Goal: Task Accomplishment & Management: Manage account settings

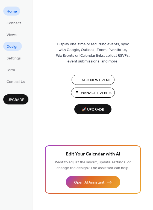
click at [13, 48] on span "Design" at bounding box center [13, 47] width 12 height 6
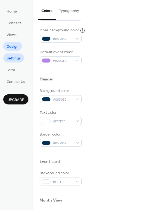
scroll to position [70, 0]
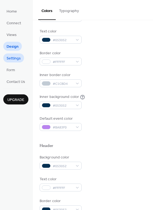
click at [8, 57] on span "Settings" at bounding box center [14, 59] width 14 height 6
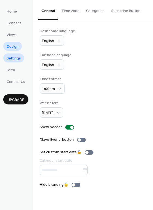
click at [13, 47] on span "Design" at bounding box center [13, 47] width 12 height 6
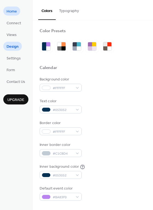
click at [11, 12] on span "Home" at bounding box center [12, 12] width 10 height 6
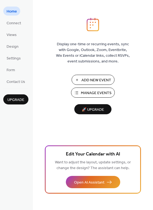
drag, startPoint x: 110, startPoint y: 79, endPoint x: 134, endPoint y: 114, distance: 41.9
click at [134, 114] on div "Display one-time or recurring events, sync with Google, Outlook, Zoom, Eventbri…" at bounding box center [93, 114] width 120 height 193
